Goal: Find specific page/section: Find specific page/section

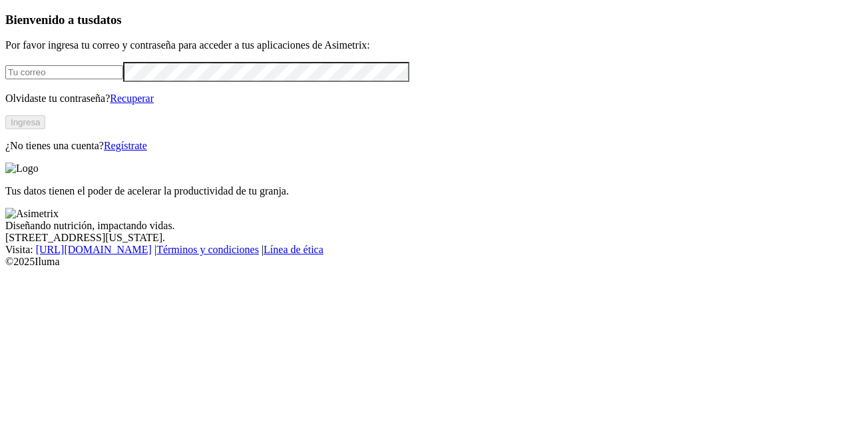
type input "[PERSON_NAME][EMAIL_ADDRESS][DOMAIN_NAME]"
click at [45, 129] on button "Ingresa" at bounding box center [25, 122] width 40 height 14
